Goal: Book appointment/travel/reservation

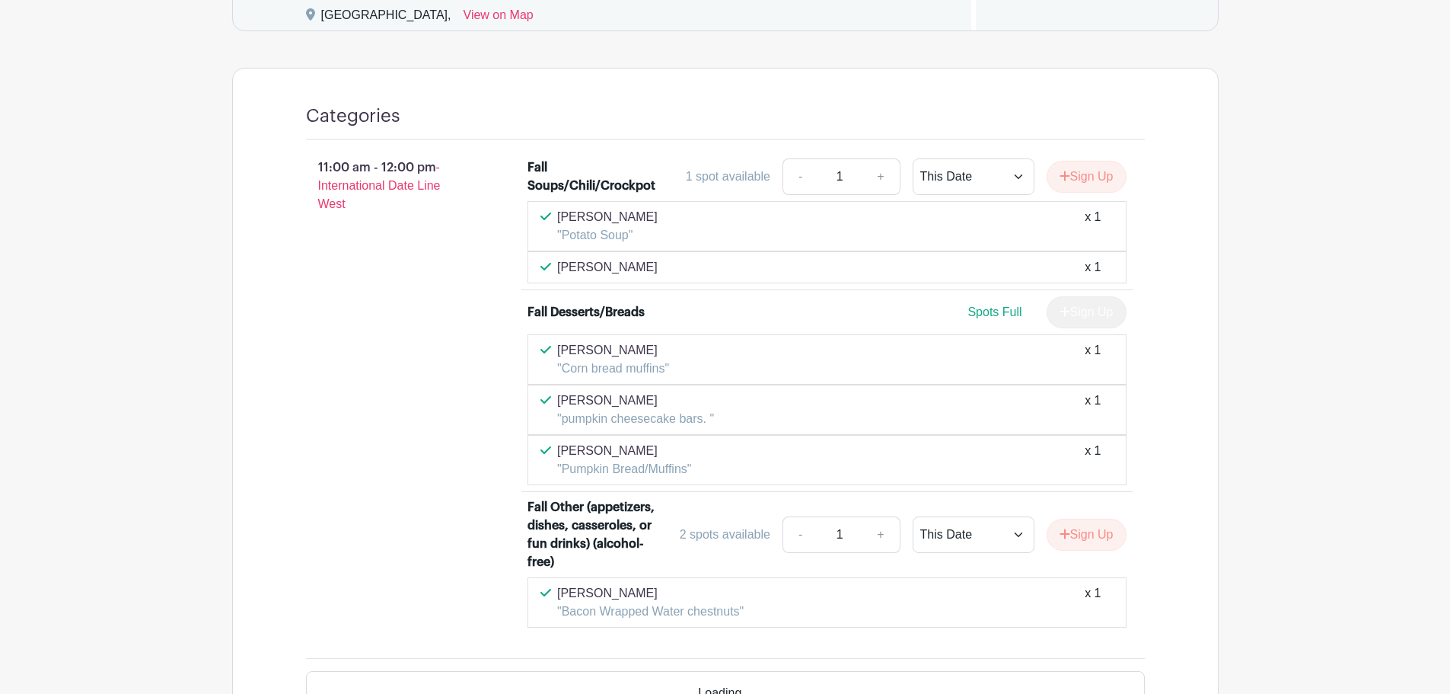
scroll to position [1142, 0]
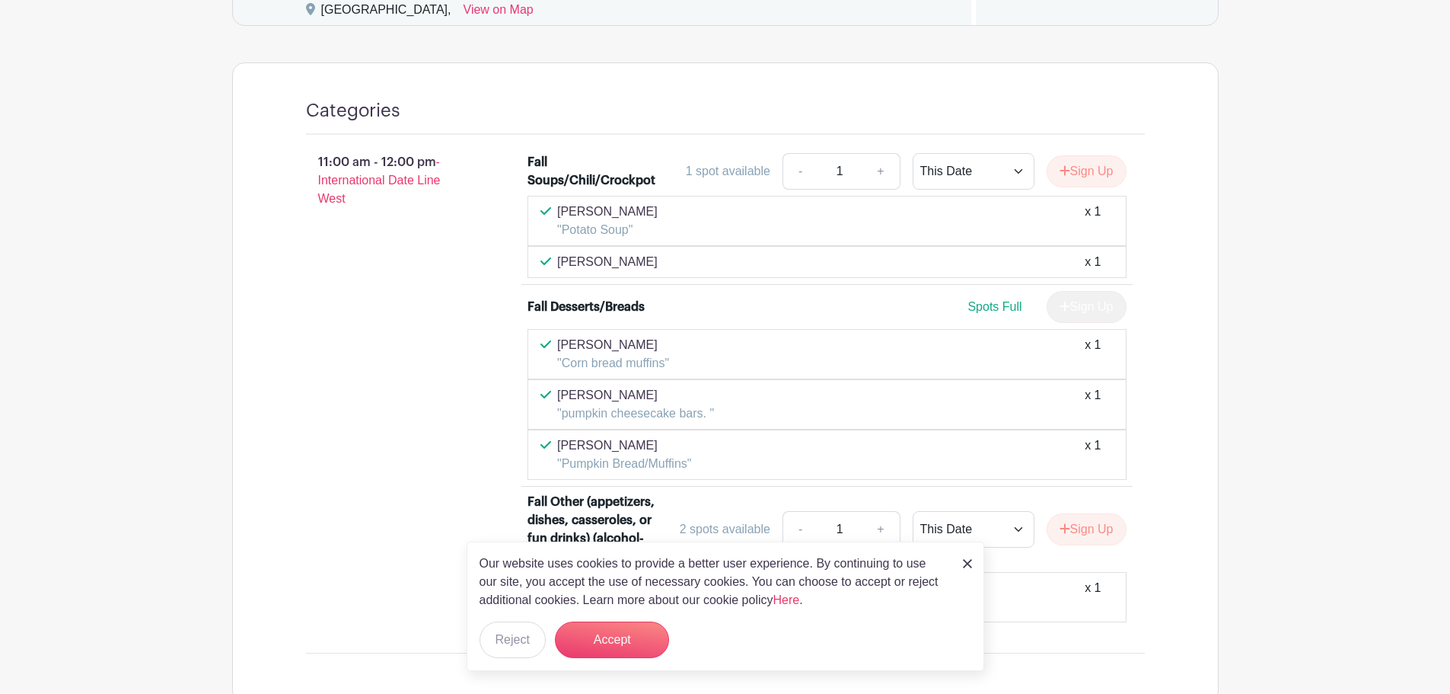
click at [967, 569] on link at bounding box center [967, 563] width 9 height 18
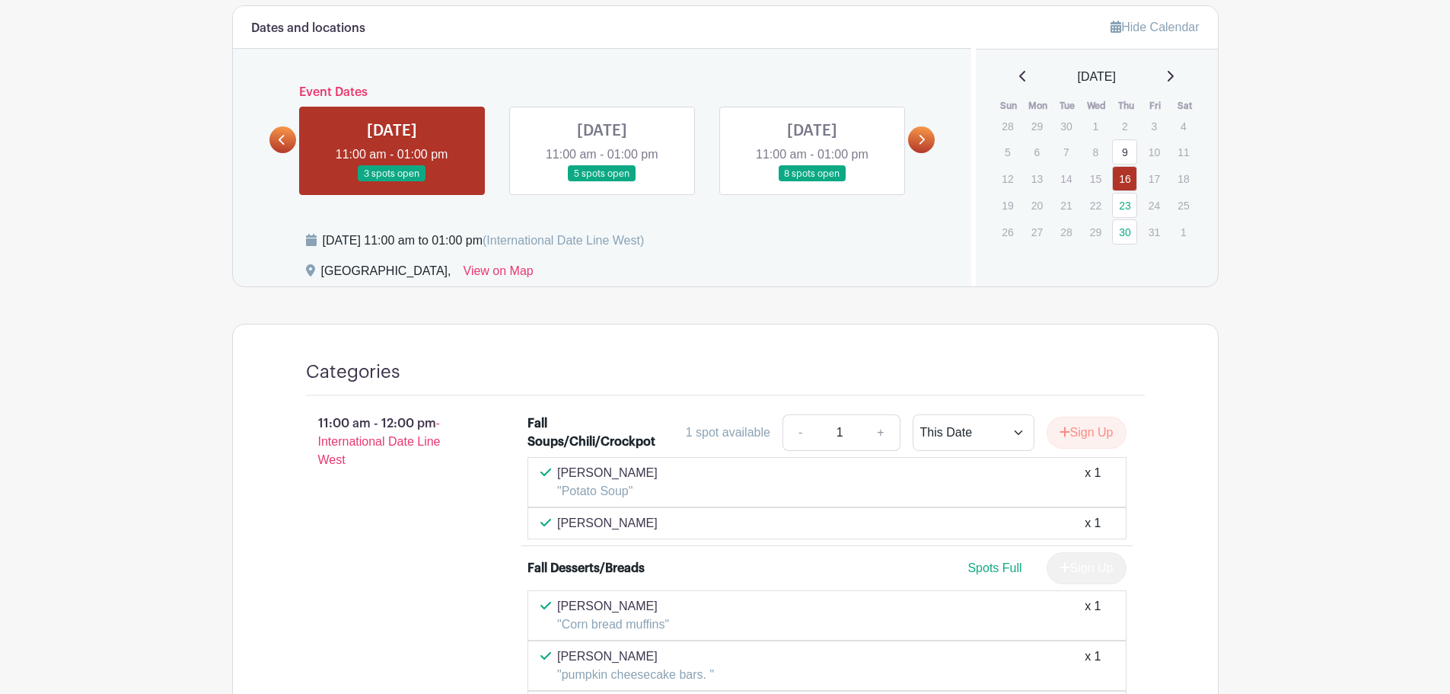
scroll to position [866, 0]
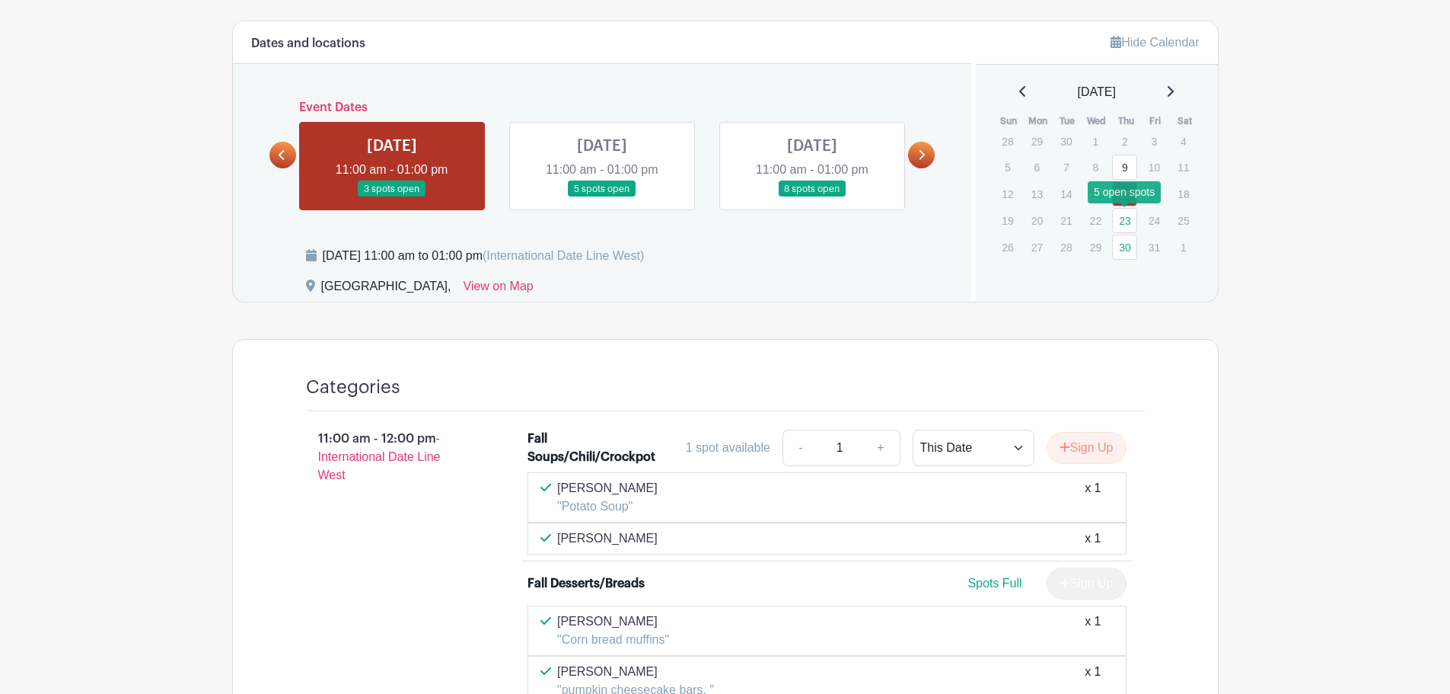
click at [1121, 221] on link "23" at bounding box center [1124, 220] width 25 height 25
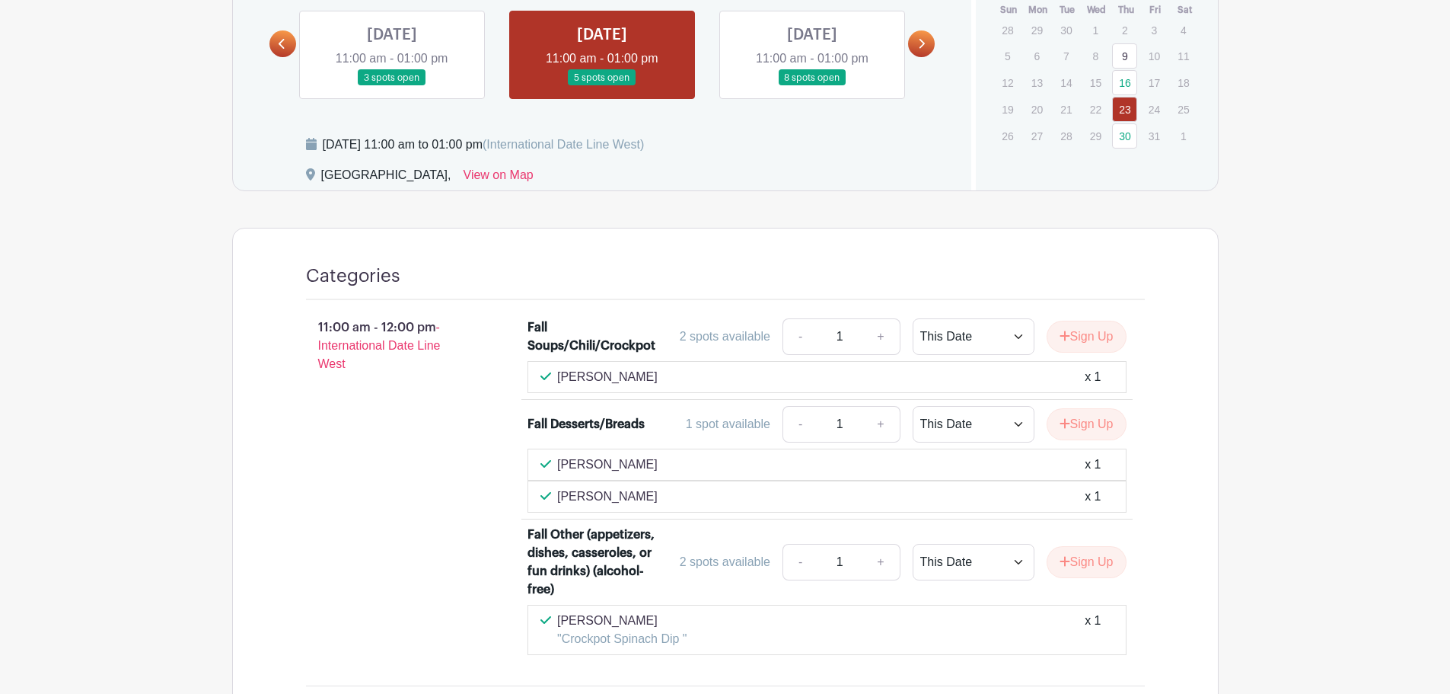
scroll to position [942, 0]
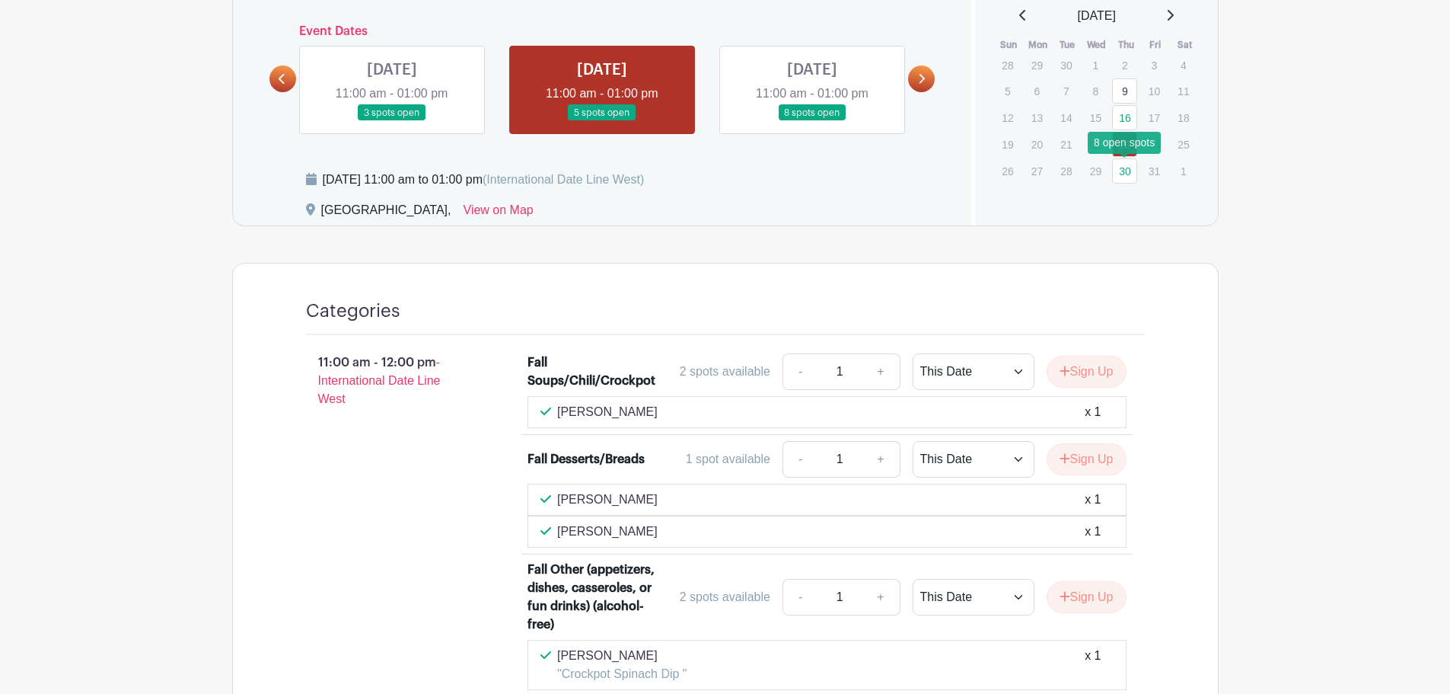
click at [1121, 171] on link "30" at bounding box center [1124, 170] width 25 height 25
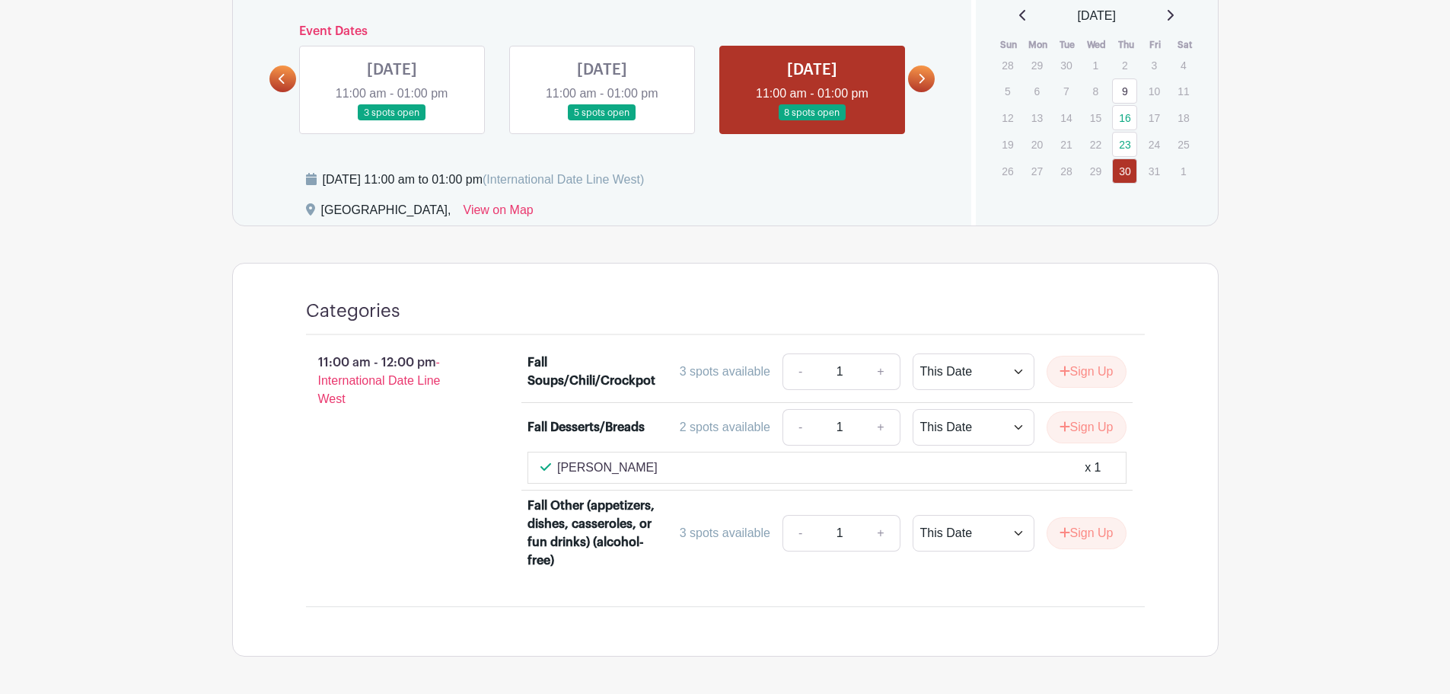
click at [1174, 12] on icon at bounding box center [1170, 15] width 8 height 12
click at [1123, 92] on link "6" at bounding box center [1124, 92] width 25 height 25
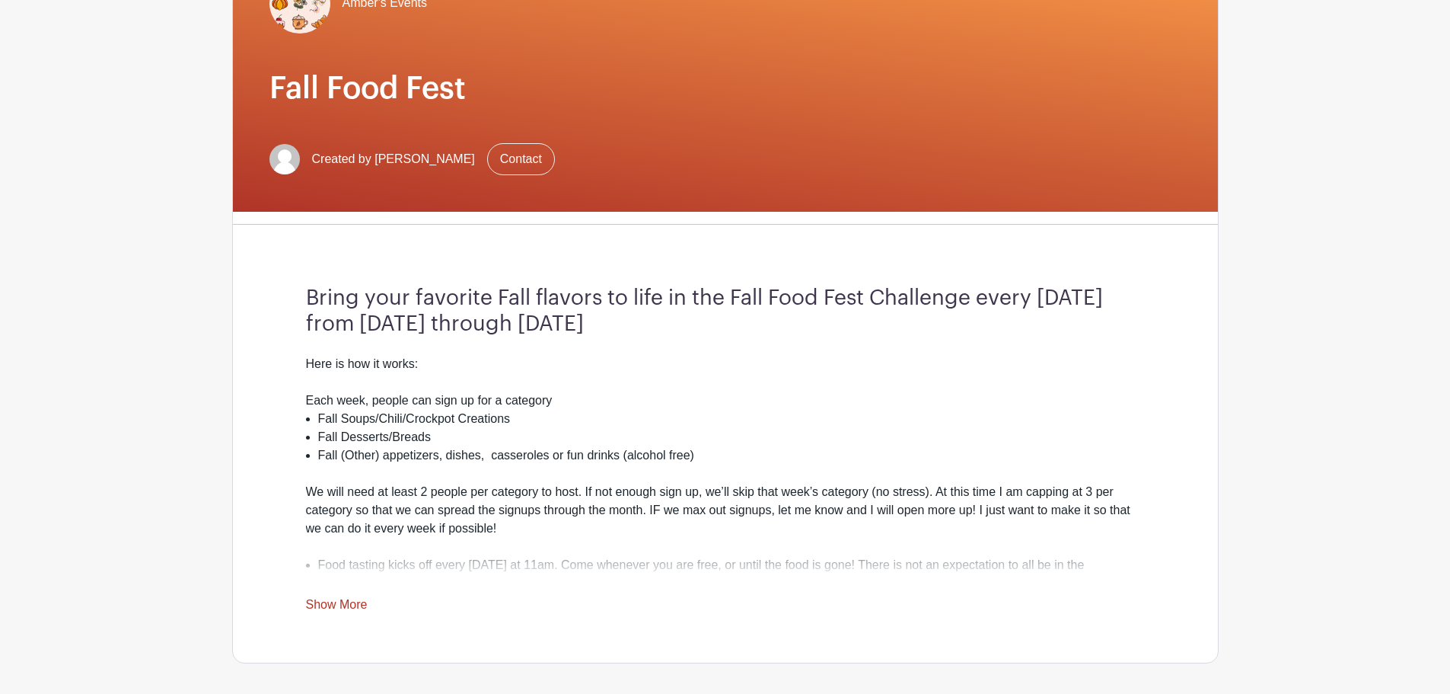
scroll to position [28, 0]
